Goal: Task Accomplishment & Management: Use online tool/utility

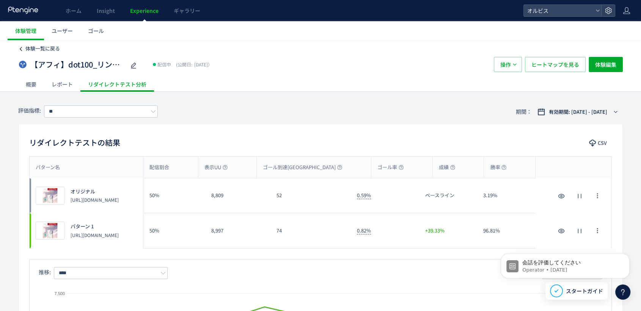
click at [40, 47] on span "体験一覧に戻る" at bounding box center [42, 48] width 34 height 7
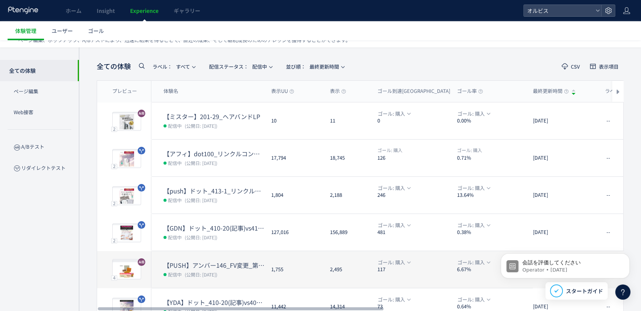
scroll to position [42, 0]
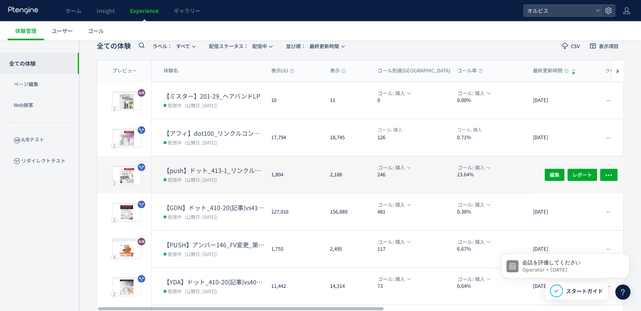
click at [246, 176] on dd "配信中 (公開日: 2025/09/05)" at bounding box center [214, 179] width 102 height 10
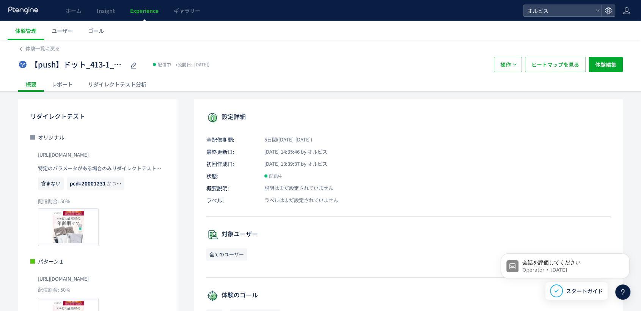
click at [99, 81] on div "リダイレクトテスト分析" at bounding box center [117, 84] width 74 height 15
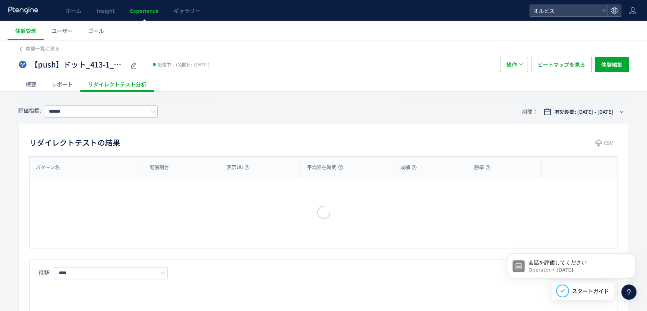
type input "**"
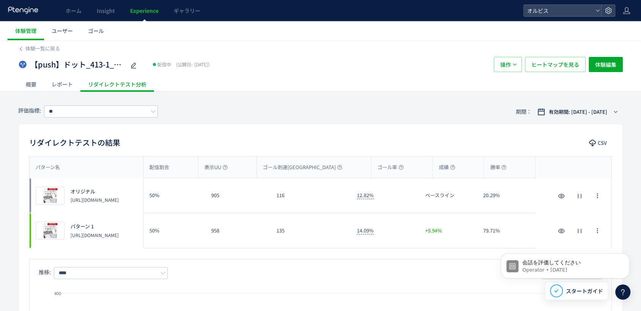
click at [31, 82] on div "概要" at bounding box center [31, 84] width 26 height 15
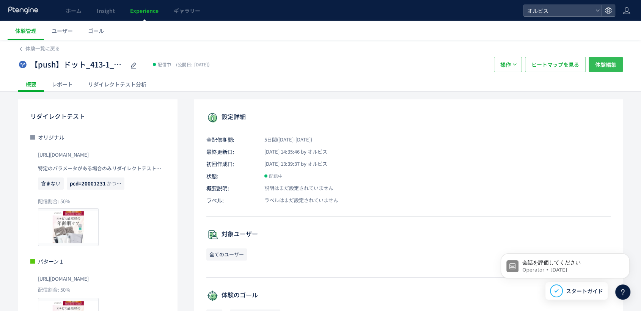
click at [603, 71] on span "体験編集" at bounding box center [605, 64] width 21 height 15
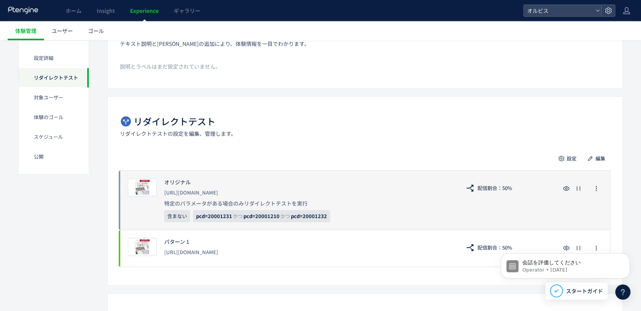
scroll to position [126, 0]
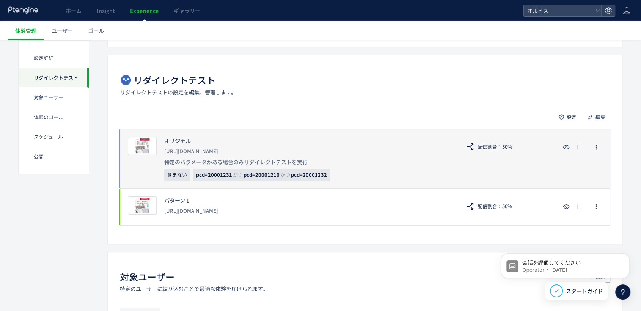
click at [208, 154] on div "[URL][DOMAIN_NAME]" at bounding box center [308, 151] width 288 height 14
drag, startPoint x: 271, startPoint y: 151, endPoint x: 161, endPoint y: 150, distance: 109.9
click at [161, 150] on div "プレビュー オリジナル https://pr.orbis.co.jp/cosmetics/udot/413-1/ 特定のパラメータがある場合のみリダイレクトテ…" at bounding box center [365, 159] width 490 height 60
copy div "[URL][DOMAIN_NAME]"
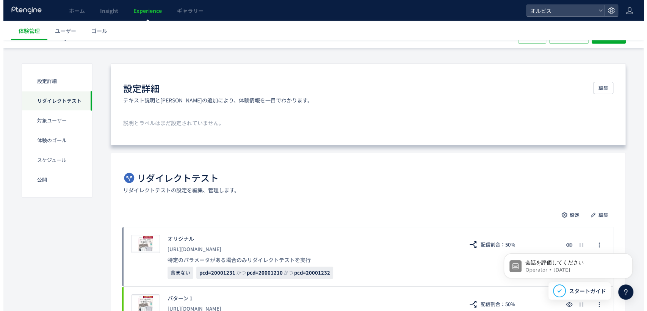
scroll to position [0, 0]
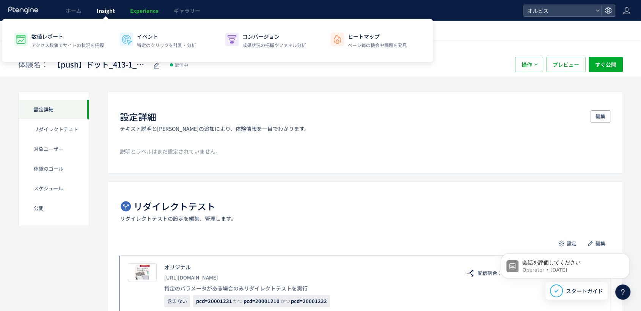
click at [100, 12] on span "Insight" at bounding box center [106, 11] width 18 height 8
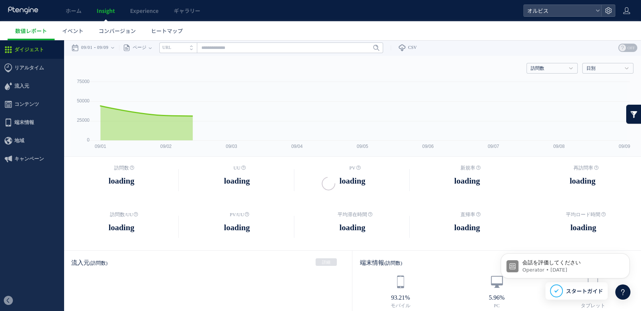
click at [145, 12] on span "Experience" at bounding box center [144, 11] width 28 height 8
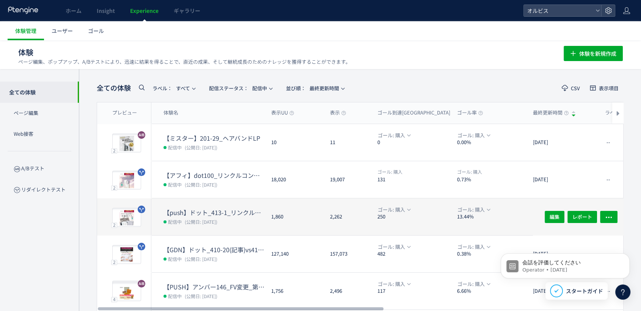
click at [229, 217] on dd "配信中 (公開日: 2025/09/05)" at bounding box center [214, 221] width 102 height 10
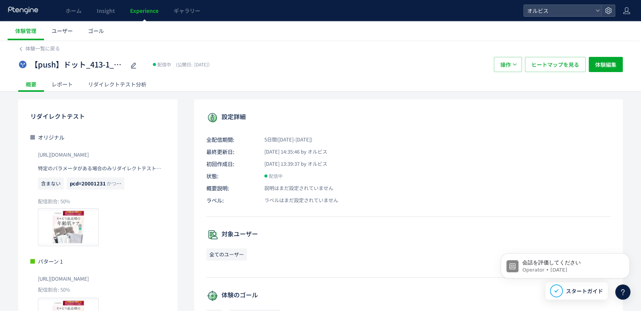
click at [105, 85] on div "リダイレクトテスト分析" at bounding box center [117, 84] width 74 height 15
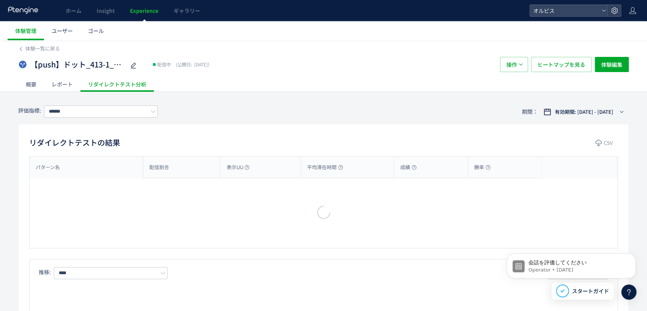
type input "**"
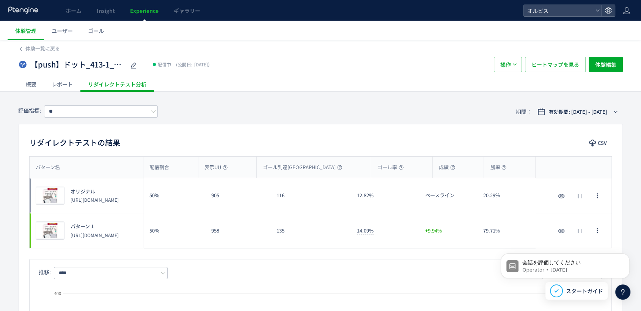
click at [300, 119] on div "評価指標: ** 期間： 有効期間: 2025/09/05 - 今日" at bounding box center [320, 111] width 604 height 25
drag, startPoint x: 101, startPoint y: 238, endPoint x: 71, endPoint y: 233, distance: 31.0
click at [71, 233] on p "[URL][DOMAIN_NAME]" at bounding box center [95, 235] width 48 height 6
copy p "[URL][DOMAIN_NAME]"
click at [199, 124] on div "評価指標: ** 期間： 有効期間: 2025/09/05 - 今日" at bounding box center [320, 111] width 604 height 25
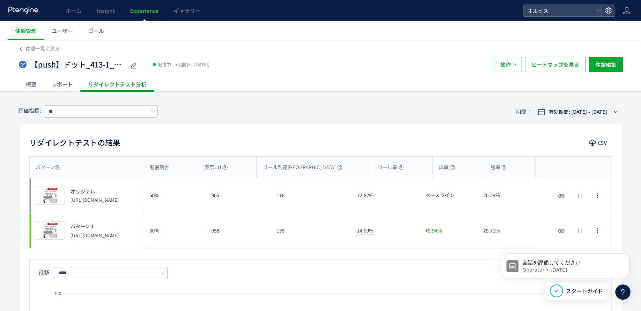
drag, startPoint x: 106, startPoint y: 238, endPoint x: 71, endPoint y: 231, distance: 36.0
click at [71, 232] on p "[URL][DOMAIN_NAME]" at bounding box center [95, 235] width 48 height 6
copy p "[URL][DOMAIN_NAME]"
click at [251, 119] on div "評価指標: ** 期間： 有効期間: 2025/09/05 - 今日" at bounding box center [320, 111] width 604 height 25
drag, startPoint x: 103, startPoint y: 239, endPoint x: 67, endPoint y: 231, distance: 36.8
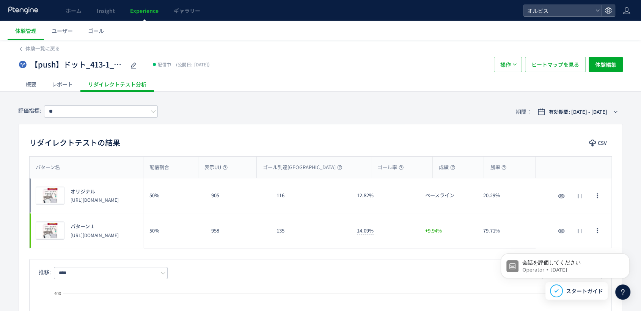
click at [67, 231] on div "パターン 1 https://pr.orbis.co.jp/cosmetics/udot/413-9/" at bounding box center [91, 230] width 54 height 15
copy p "[URL][DOMAIN_NAME]"
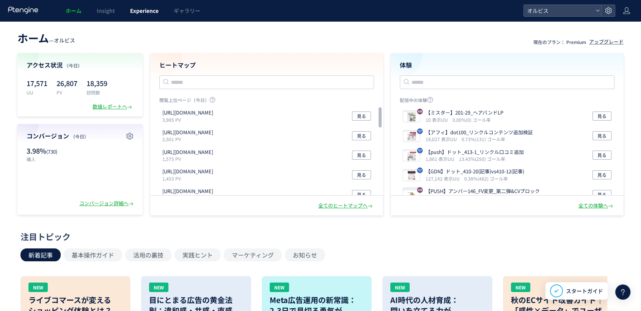
click at [146, 11] on span "Experience" at bounding box center [144, 11] width 28 height 8
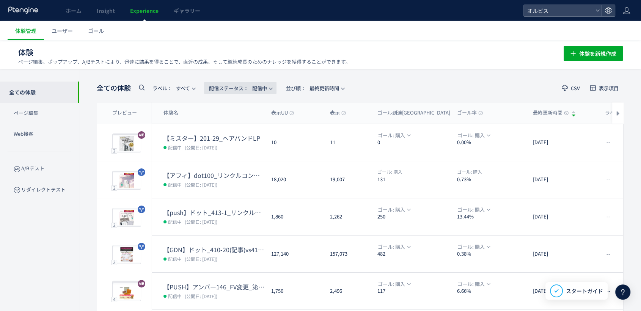
click at [266, 89] on span "配信ステータス​： 配信中" at bounding box center [238, 88] width 58 height 13
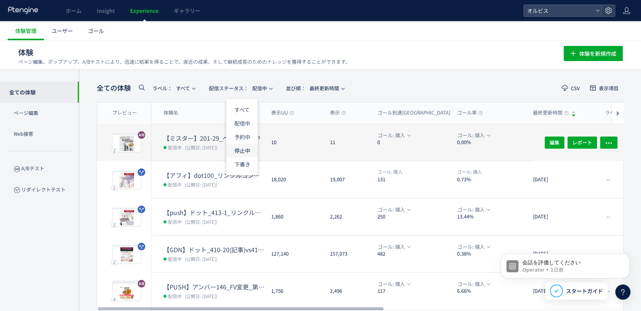
click at [240, 149] on li "停止中" at bounding box center [241, 151] width 31 height 14
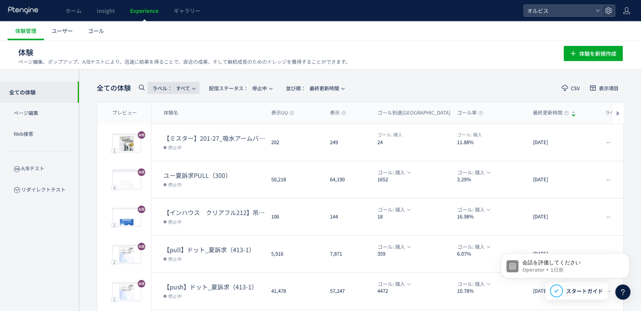
click at [151, 90] on button "ラベル： すべて" at bounding box center [173, 88] width 52 height 12
click at [140, 89] on use at bounding box center [142, 88] width 6 height 6
type input "*****"
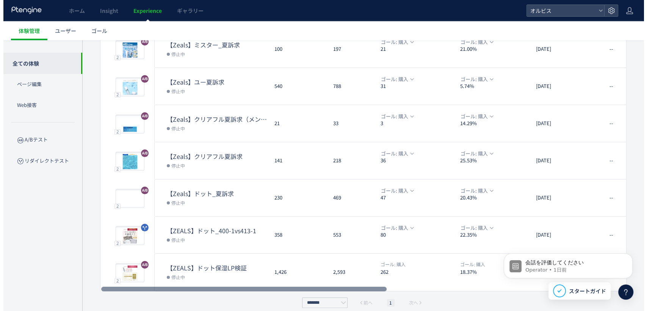
scroll to position [101, 0]
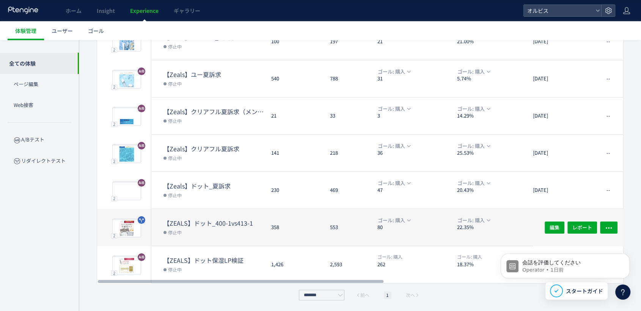
click at [242, 234] on dd "停止中" at bounding box center [214, 232] width 102 height 10
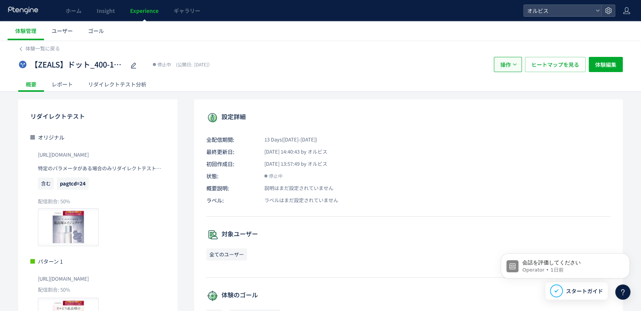
click at [514, 68] on button "操作" at bounding box center [508, 64] width 28 height 15
click at [509, 99] on li "複製" at bounding box center [508, 101] width 26 height 14
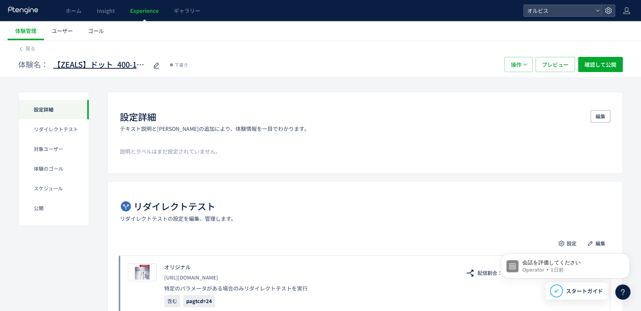
click at [123, 64] on span "【ZEALS】ドット_400-1vs413-1(copy)" at bounding box center [100, 64] width 95 height 11
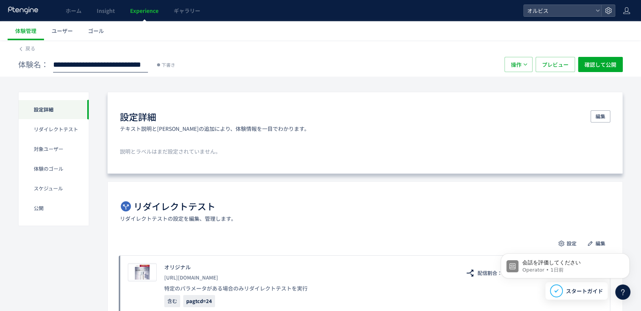
drag, startPoint x: 131, startPoint y: 63, endPoint x: 165, endPoint y: 97, distance: 47.7
click at [132, 63] on input "**********" at bounding box center [100, 64] width 95 height 15
type input "**********"
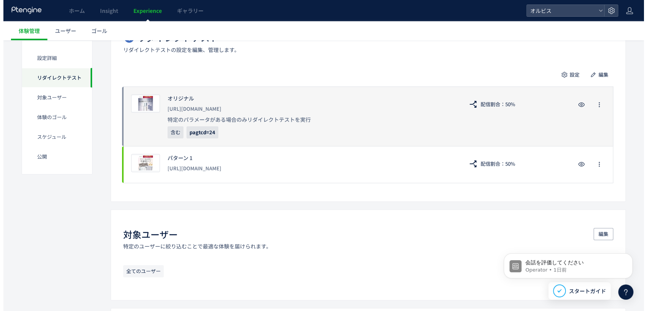
scroll to position [168, 0]
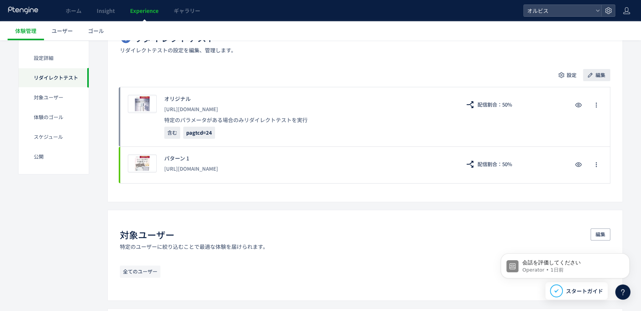
click at [595, 74] on span "編集" at bounding box center [600, 75] width 10 height 12
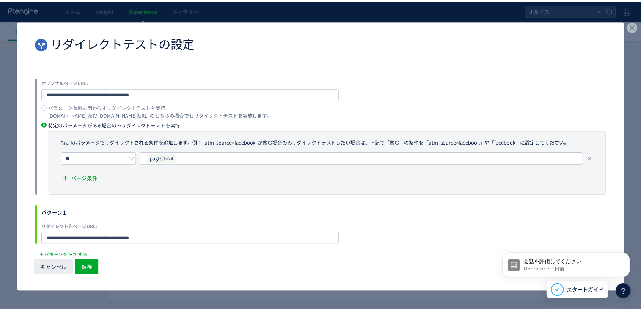
scroll to position [44, 0]
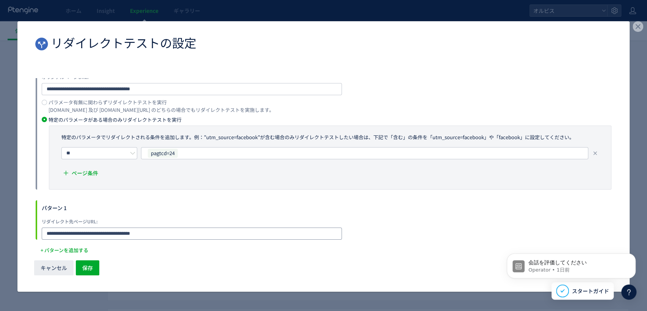
drag, startPoint x: 162, startPoint y: 233, endPoint x: 0, endPoint y: 222, distance: 162.6
click at [0, 225] on div "**********" at bounding box center [323, 155] width 647 height 311
paste input "dialog"
type input "**********"
click at [218, 207] on div "パターン 1" at bounding box center [327, 207] width 570 height 15
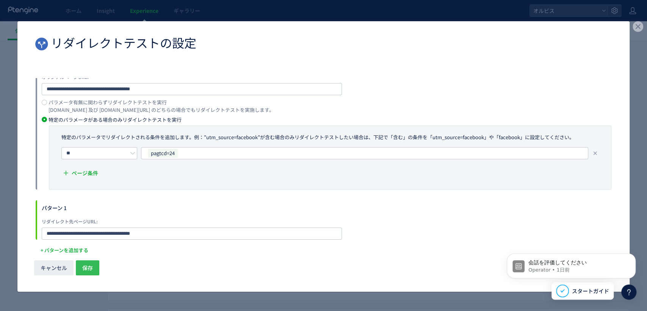
click at [91, 267] on span "保存" at bounding box center [87, 267] width 11 height 15
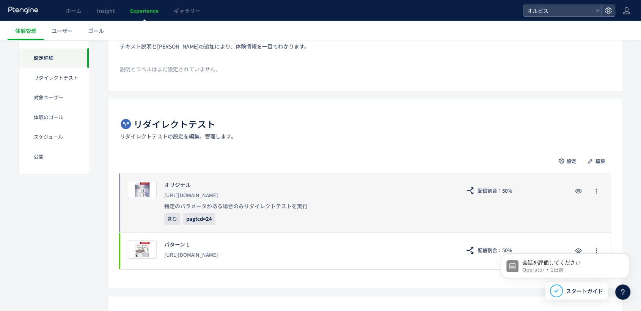
scroll to position [84, 0]
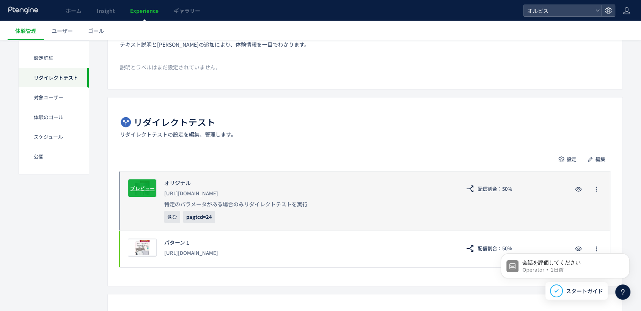
click at [143, 186] on span "プレビュー" at bounding box center [142, 187] width 25 height 7
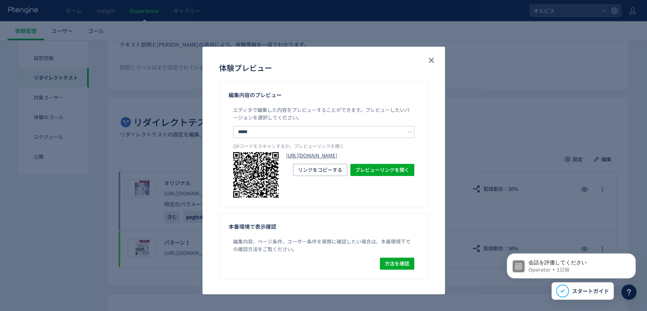
click at [306, 159] on link "[URL][DOMAIN_NAME]" at bounding box center [350, 155] width 128 height 7
click at [429, 58] on use "close" at bounding box center [431, 60] width 5 height 5
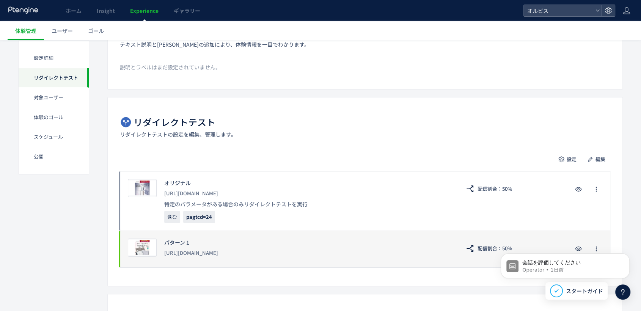
click at [236, 254] on div "[URL][DOMAIN_NAME]" at bounding box center [308, 253] width 288 height 14
click at [147, 248] on span "プレビュー" at bounding box center [142, 247] width 25 height 7
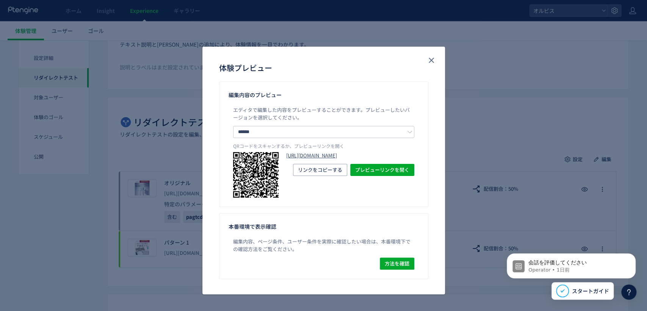
click at [303, 159] on link "[URL][DOMAIN_NAME]" at bounding box center [350, 155] width 128 height 7
click at [427, 62] on icon "close" at bounding box center [431, 60] width 9 height 9
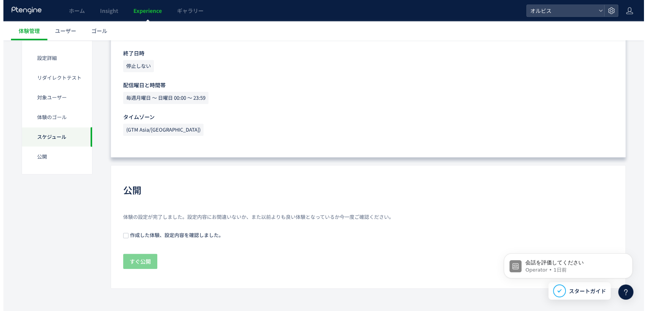
scroll to position [613, 0]
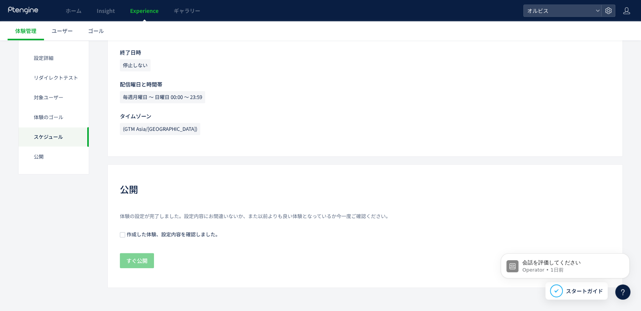
click at [207, 232] on span "作成した体験、設定内容を確認しました。" at bounding box center [172, 233] width 95 height 7
click at [146, 262] on button "すぐ公開" at bounding box center [137, 260] width 34 height 15
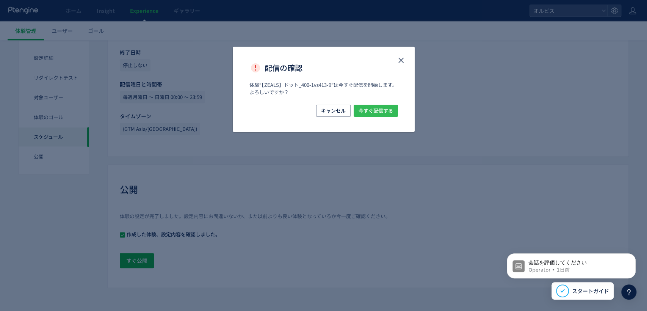
click at [382, 111] on span "今すぐ配信する" at bounding box center [376, 111] width 34 height 12
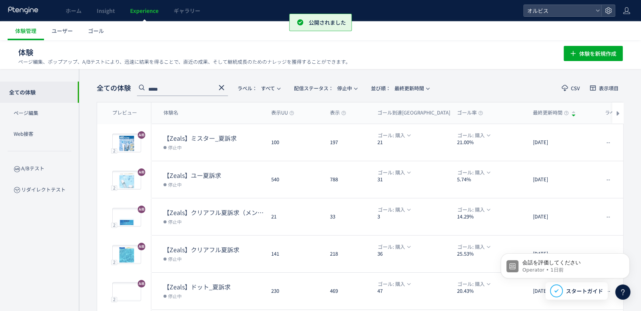
click at [221, 88] on use at bounding box center [221, 87] width 5 height 5
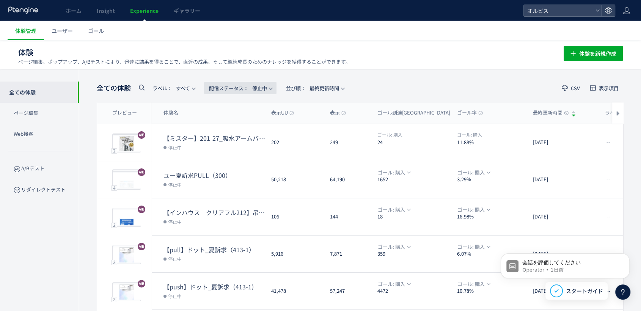
click at [252, 91] on span "配信ステータス​： 停止中" at bounding box center [238, 88] width 58 height 13
click at [246, 119] on li "配信中" at bounding box center [241, 123] width 31 height 14
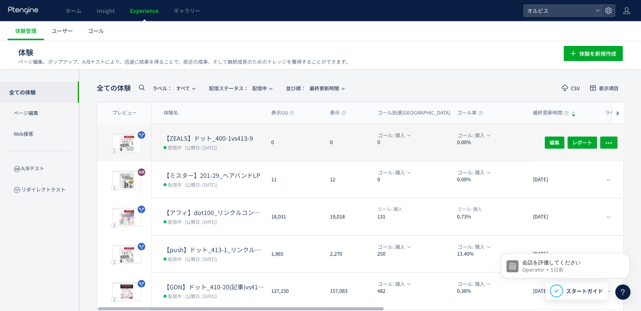
click at [193, 134] on dt "【ZEALS】ドット_400-1vs413-9" at bounding box center [214, 138] width 102 height 9
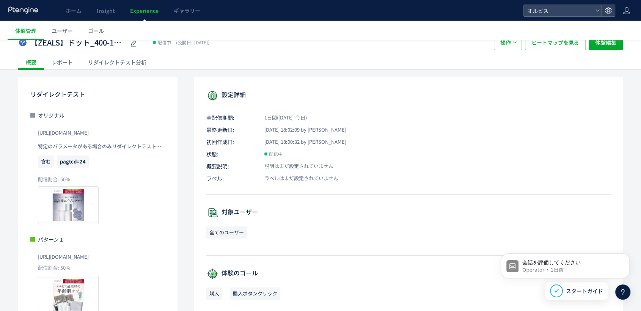
scroll to position [42, 0]
